Goal: Transaction & Acquisition: Subscribe to service/newsletter

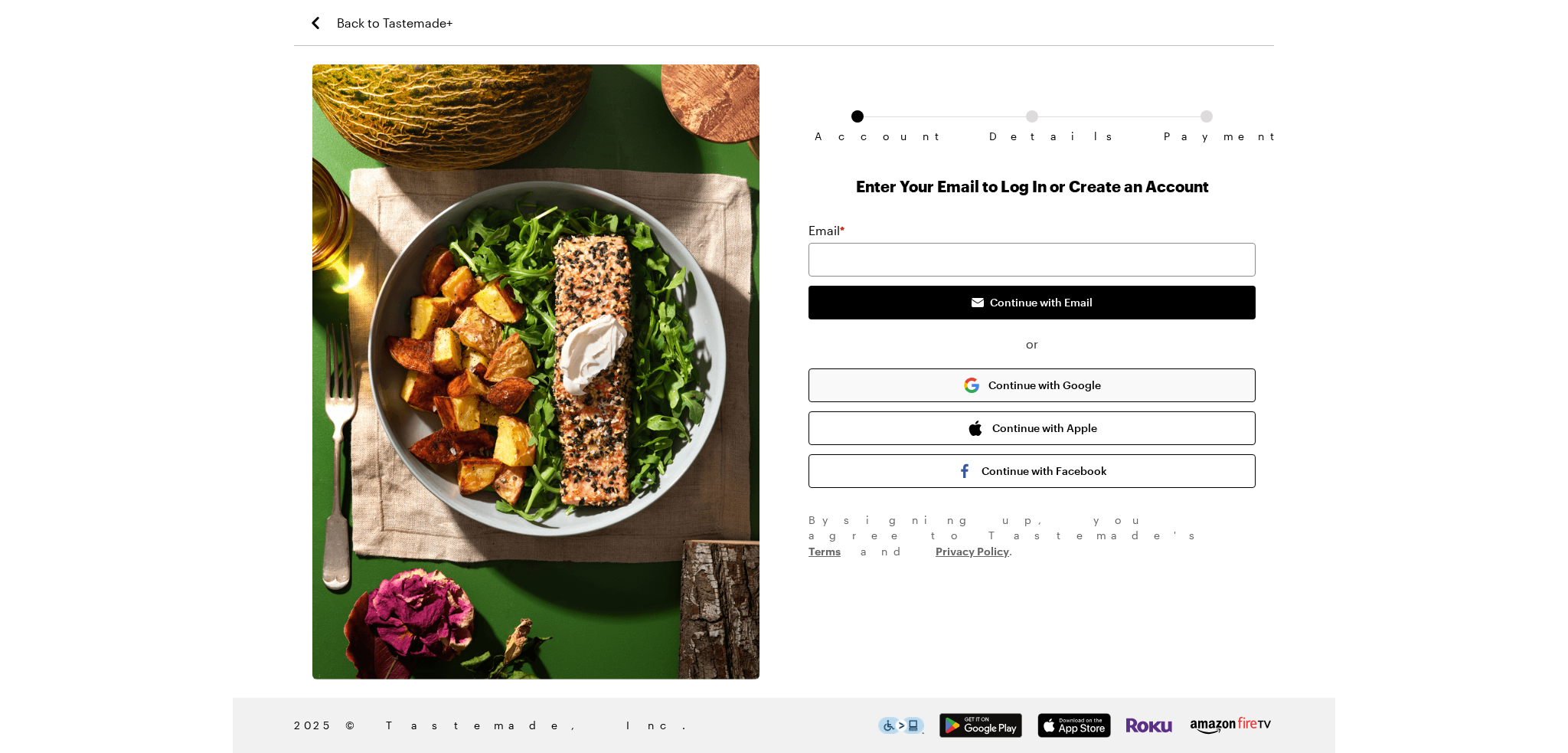
click at [1049, 384] on button "Continue with Google" at bounding box center [1032, 385] width 447 height 34
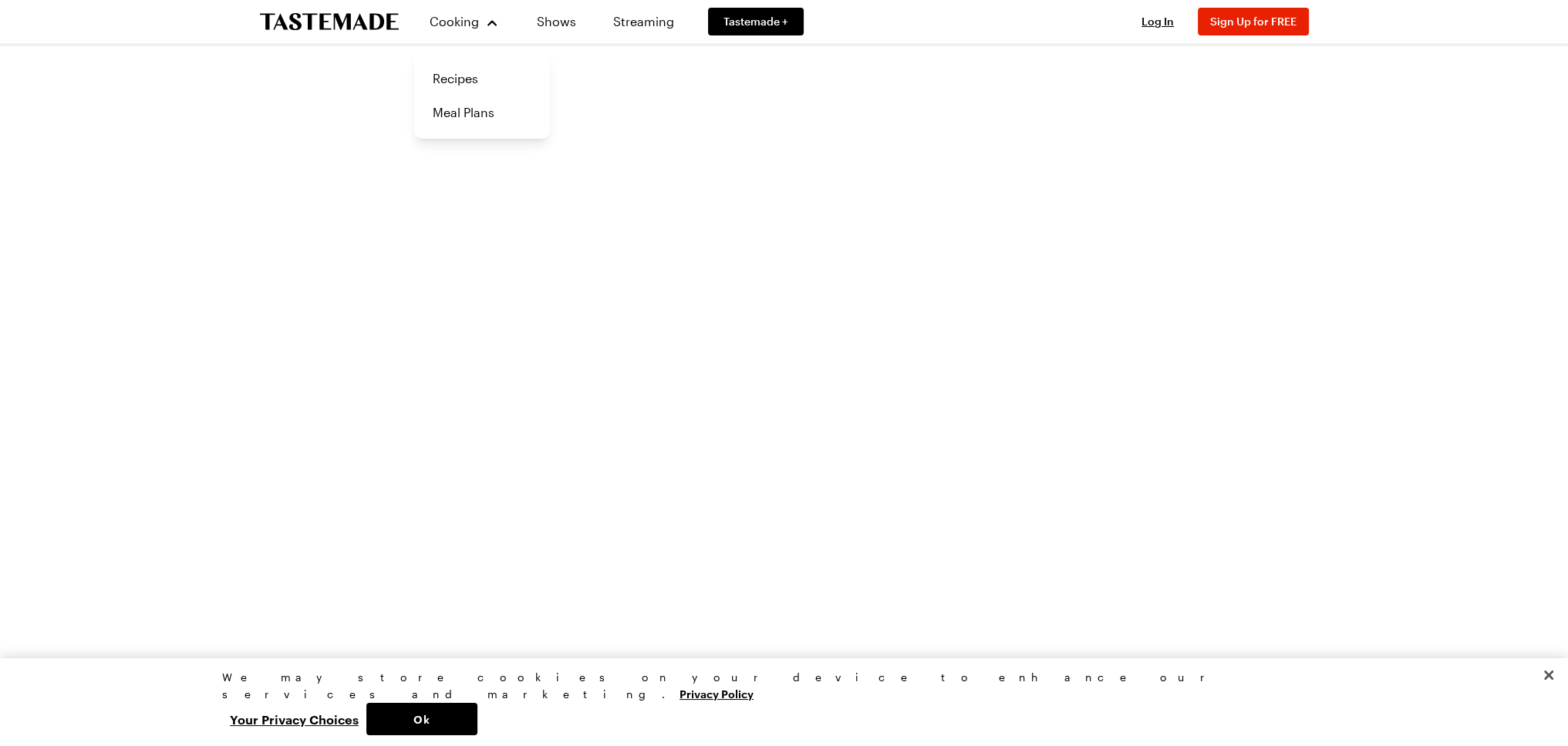
click at [370, 22] on icon "To Tastemade Home Page" at bounding box center [329, 21] width 139 height 17
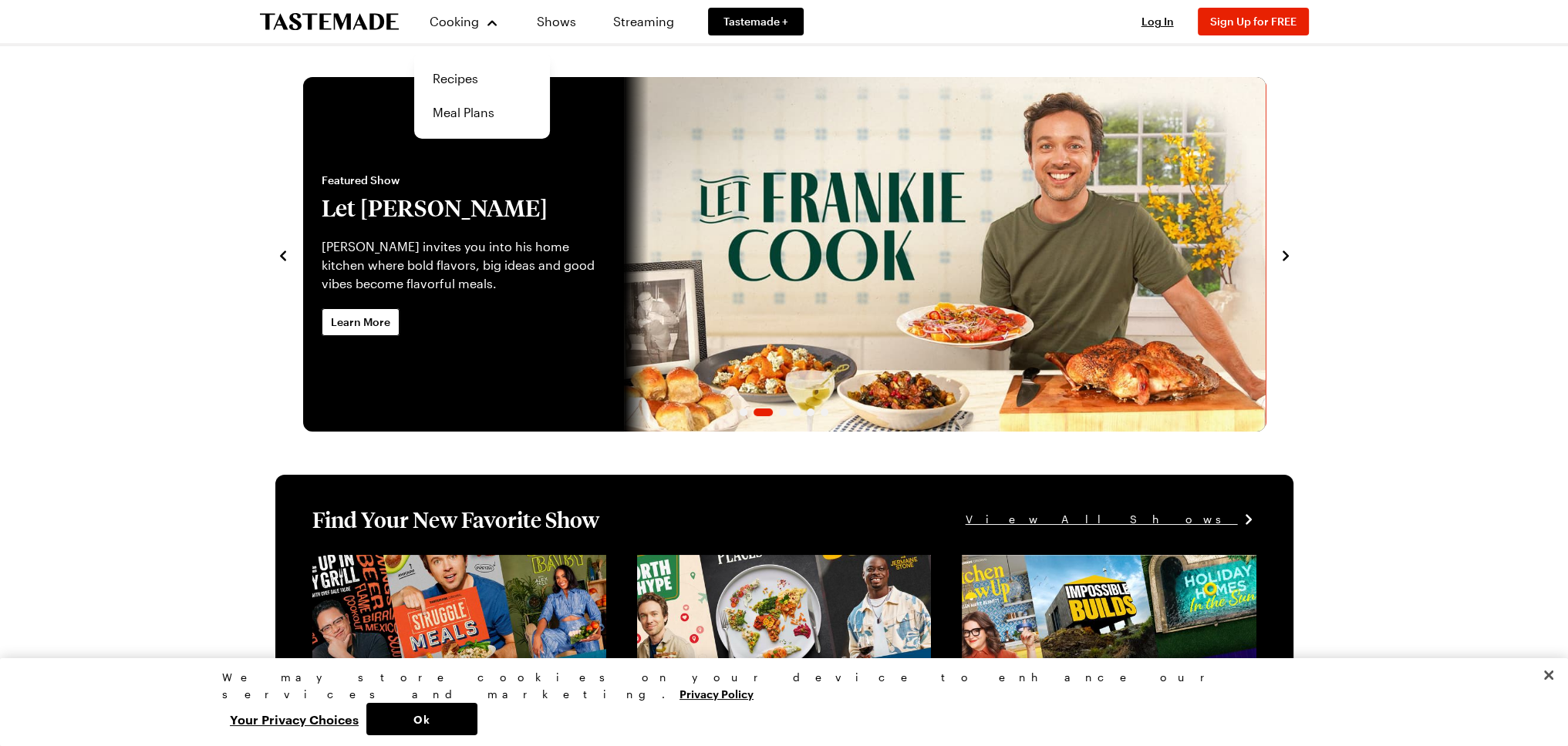
click at [348, 13] on icon "To Tastemade Home Page" at bounding box center [329, 22] width 139 height 18
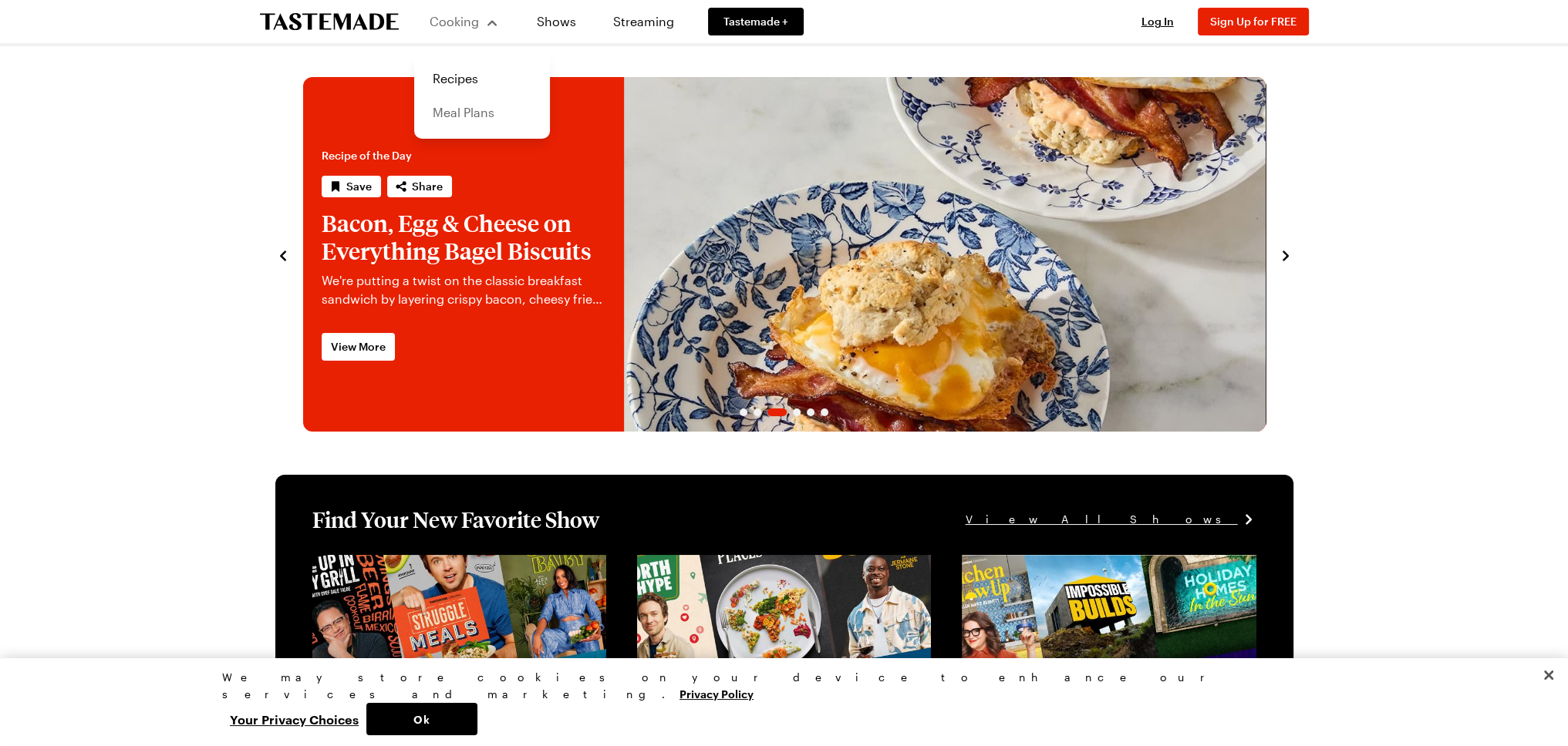
click at [442, 116] on link "Meal Plans" at bounding box center [482, 112] width 117 height 34
